Goal: Information Seeking & Learning: Learn about a topic

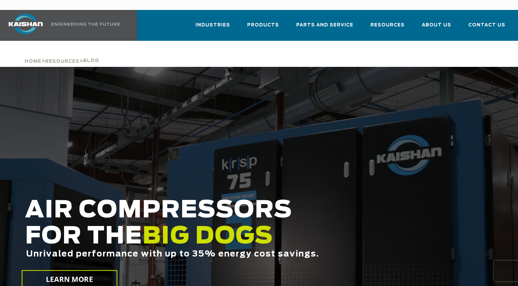
scroll to position [34, 0]
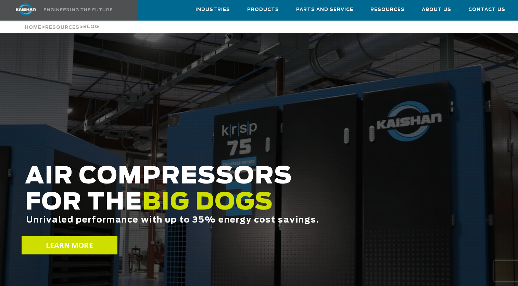
click at [66, 236] on link "LEARN MORE" at bounding box center [70, 245] width 96 height 18
